Goal: Task Accomplishment & Management: Manage account settings

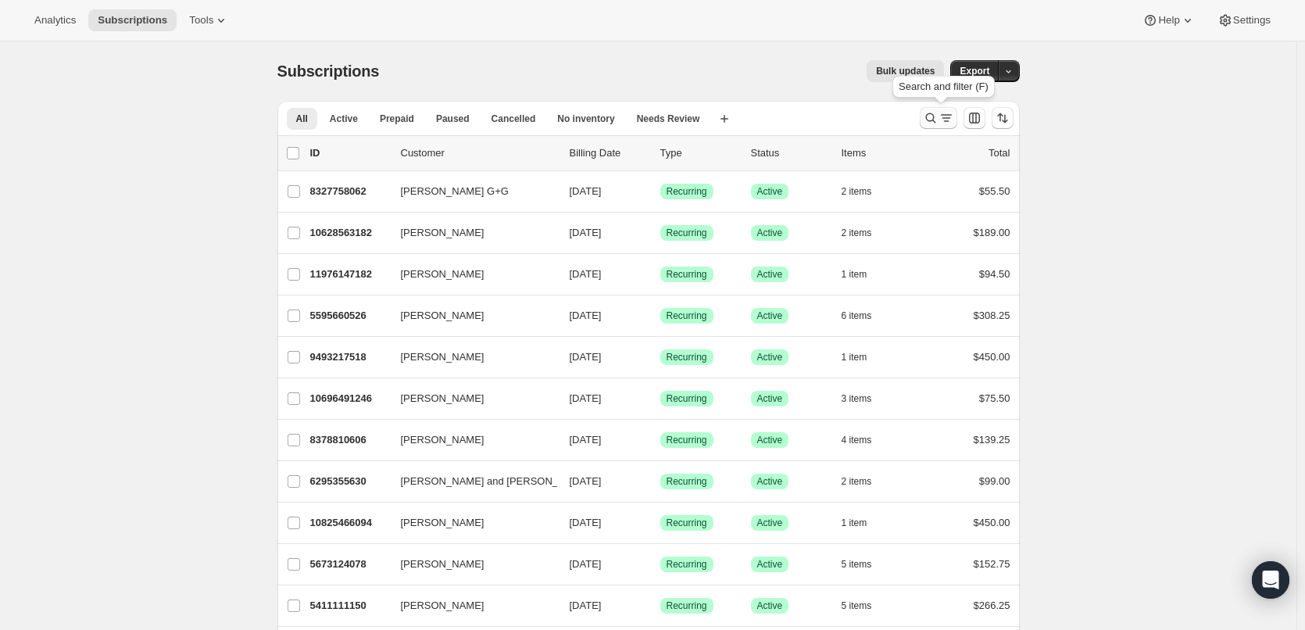
click at [945, 123] on icon "Search and filter results" at bounding box center [947, 118] width 16 height 16
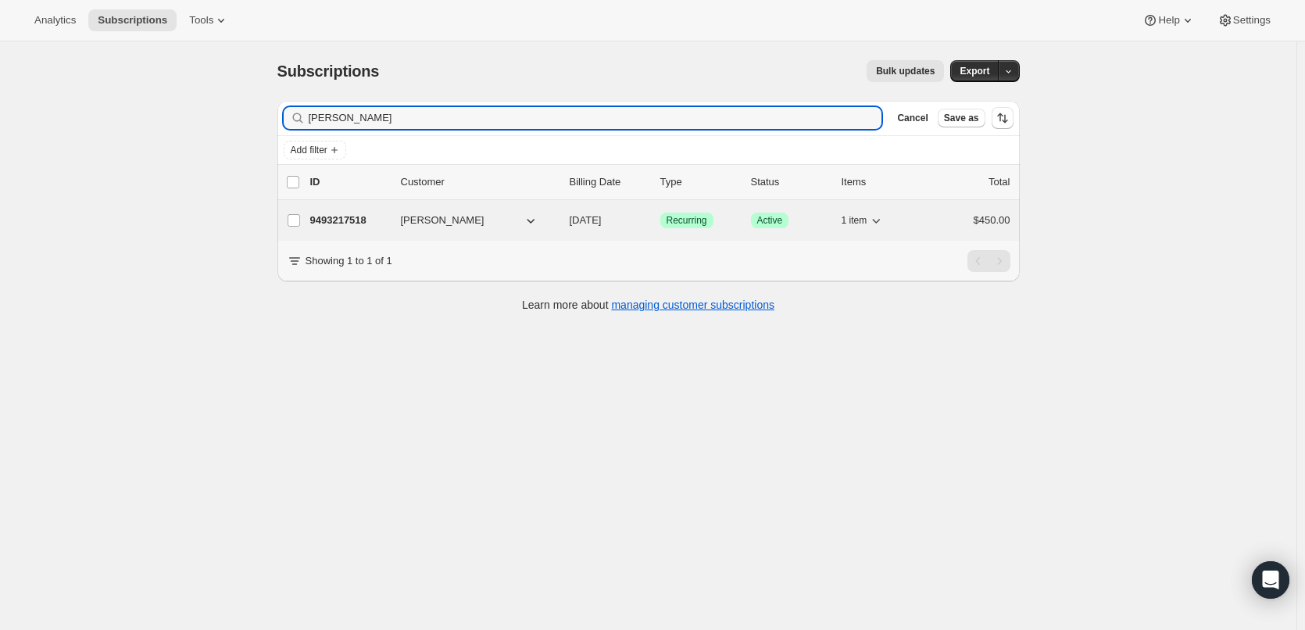
type input "[PERSON_NAME]"
click at [351, 224] on p "9493217518" at bounding box center [349, 221] width 78 height 16
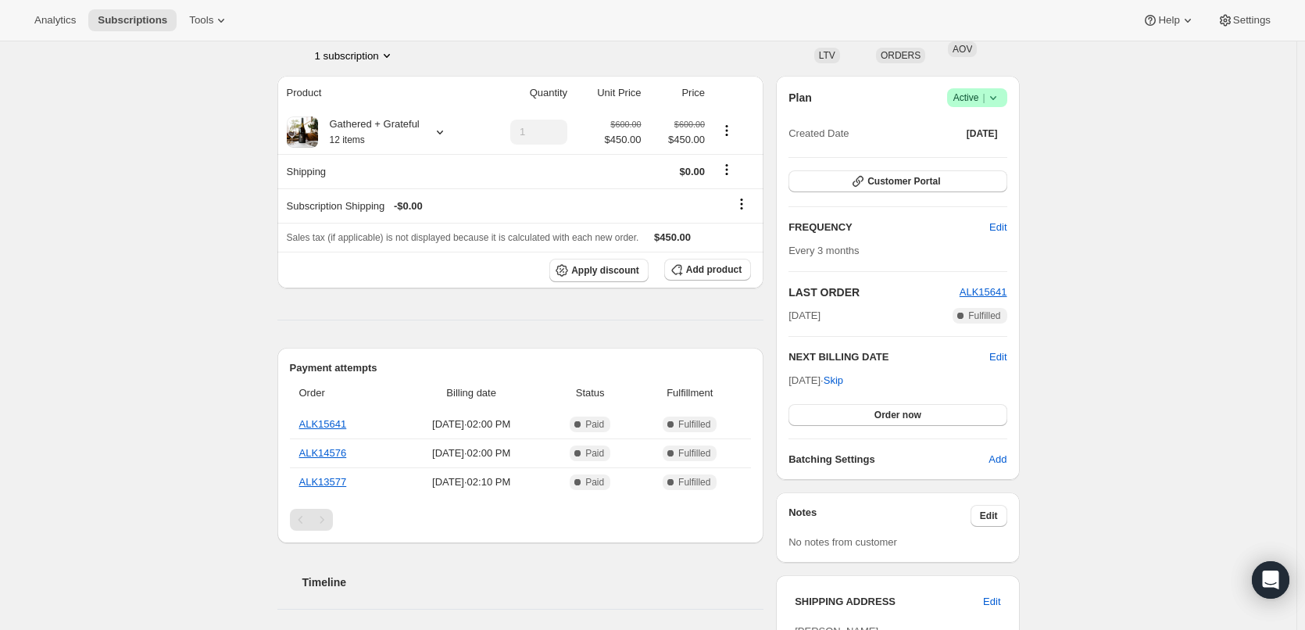
scroll to position [156, 0]
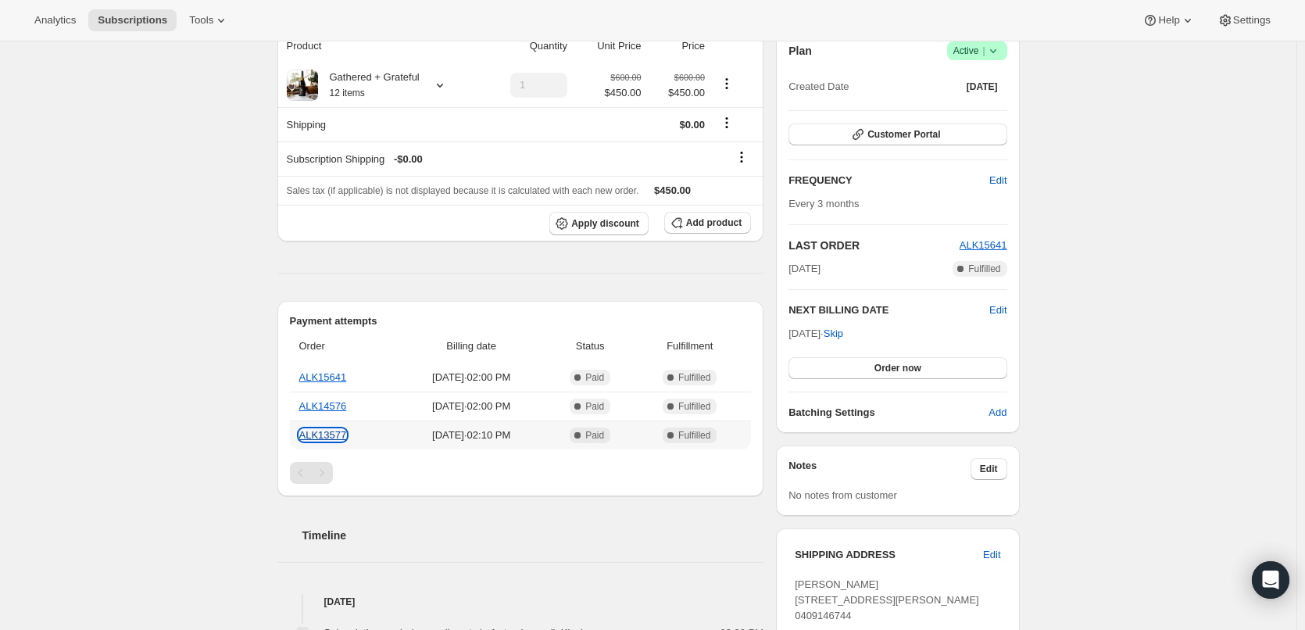
click at [330, 438] on link "ALK13577" at bounding box center [323, 435] width 48 height 12
